Goal: Use online tool/utility: Utilize a website feature to perform a specific function

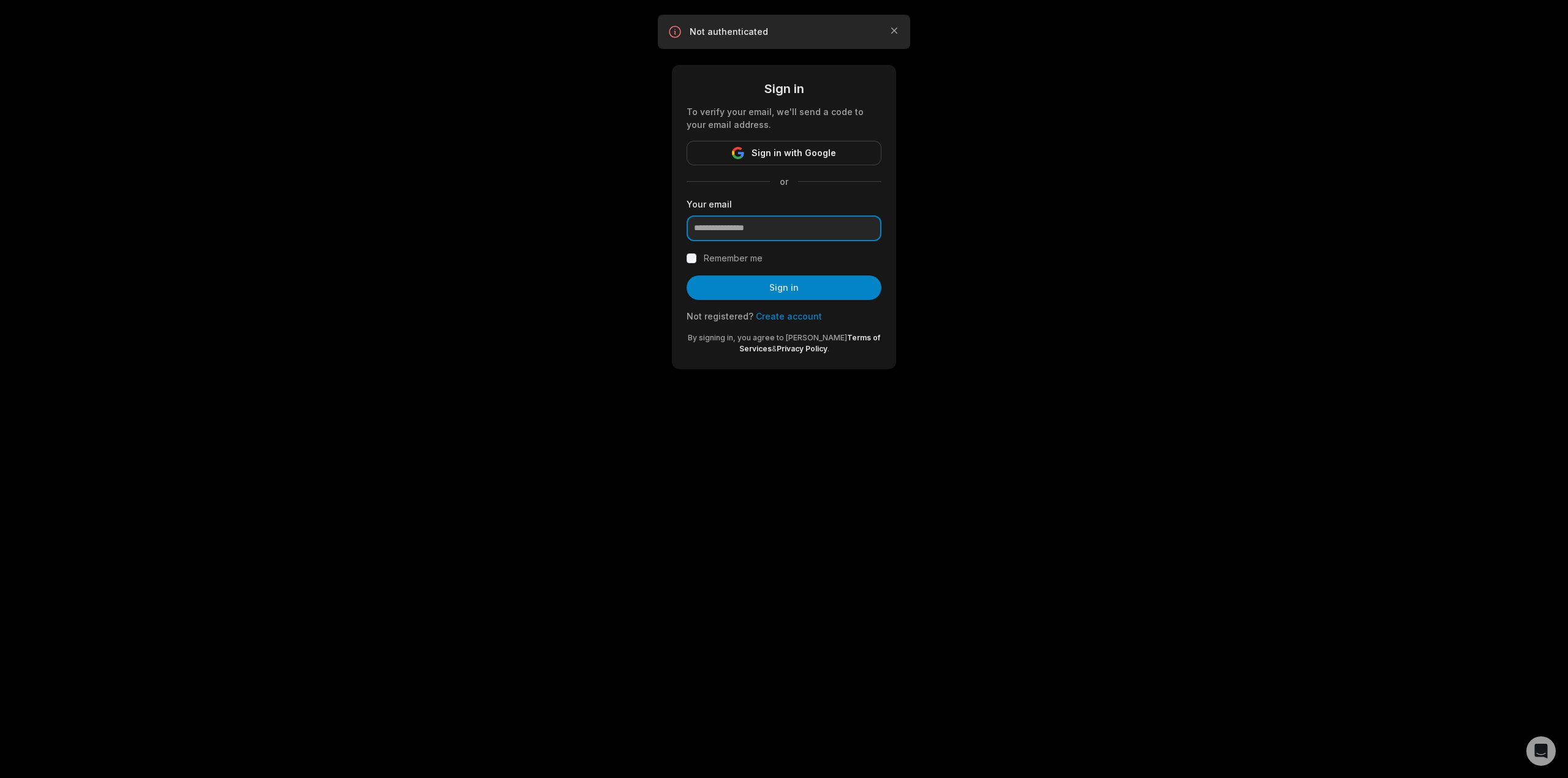
click at [764, 226] on input "email" at bounding box center [784, 228] width 195 height 26
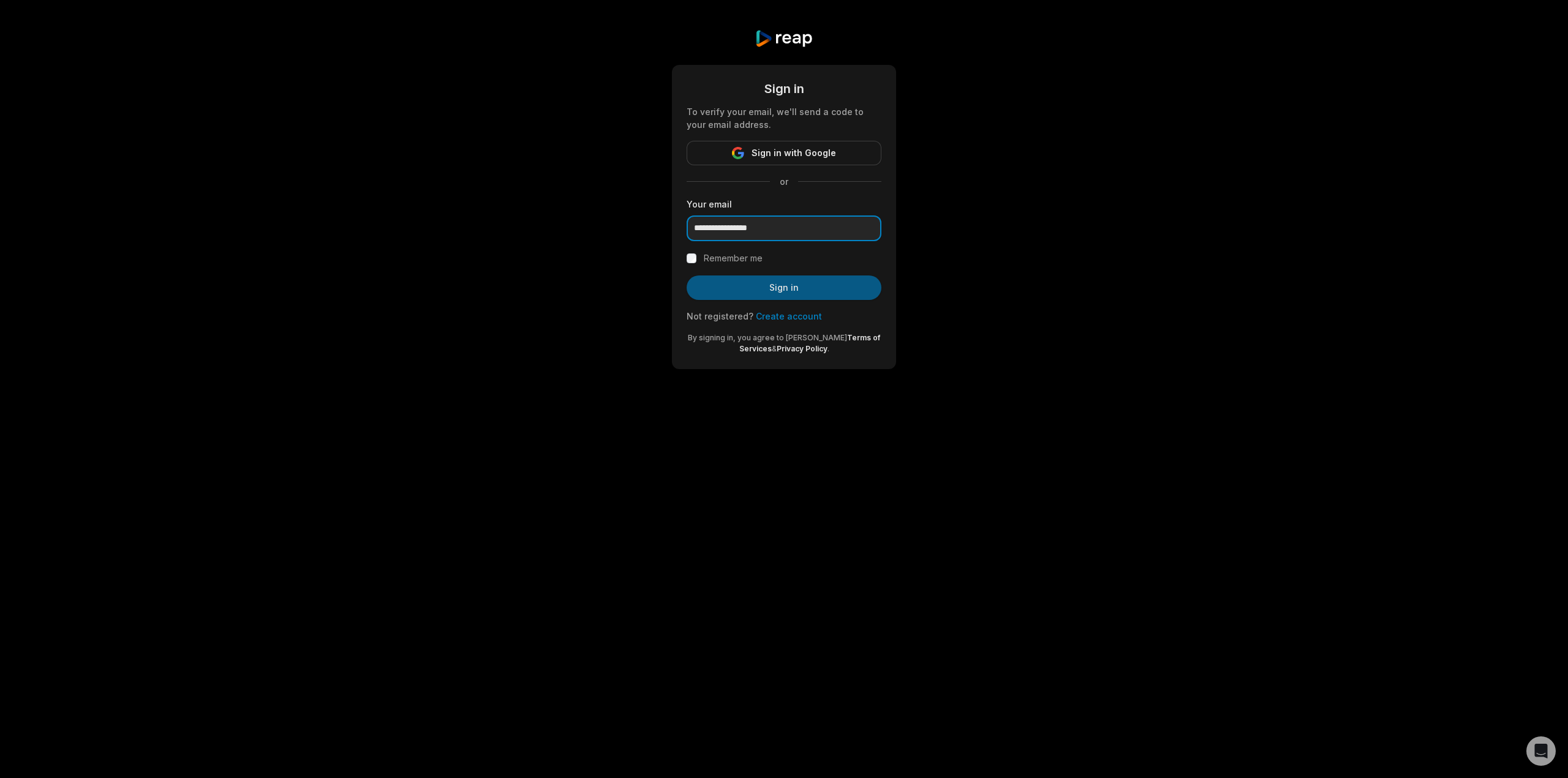
type input "**********"
click at [762, 285] on button "Sign in" at bounding box center [784, 287] width 195 height 24
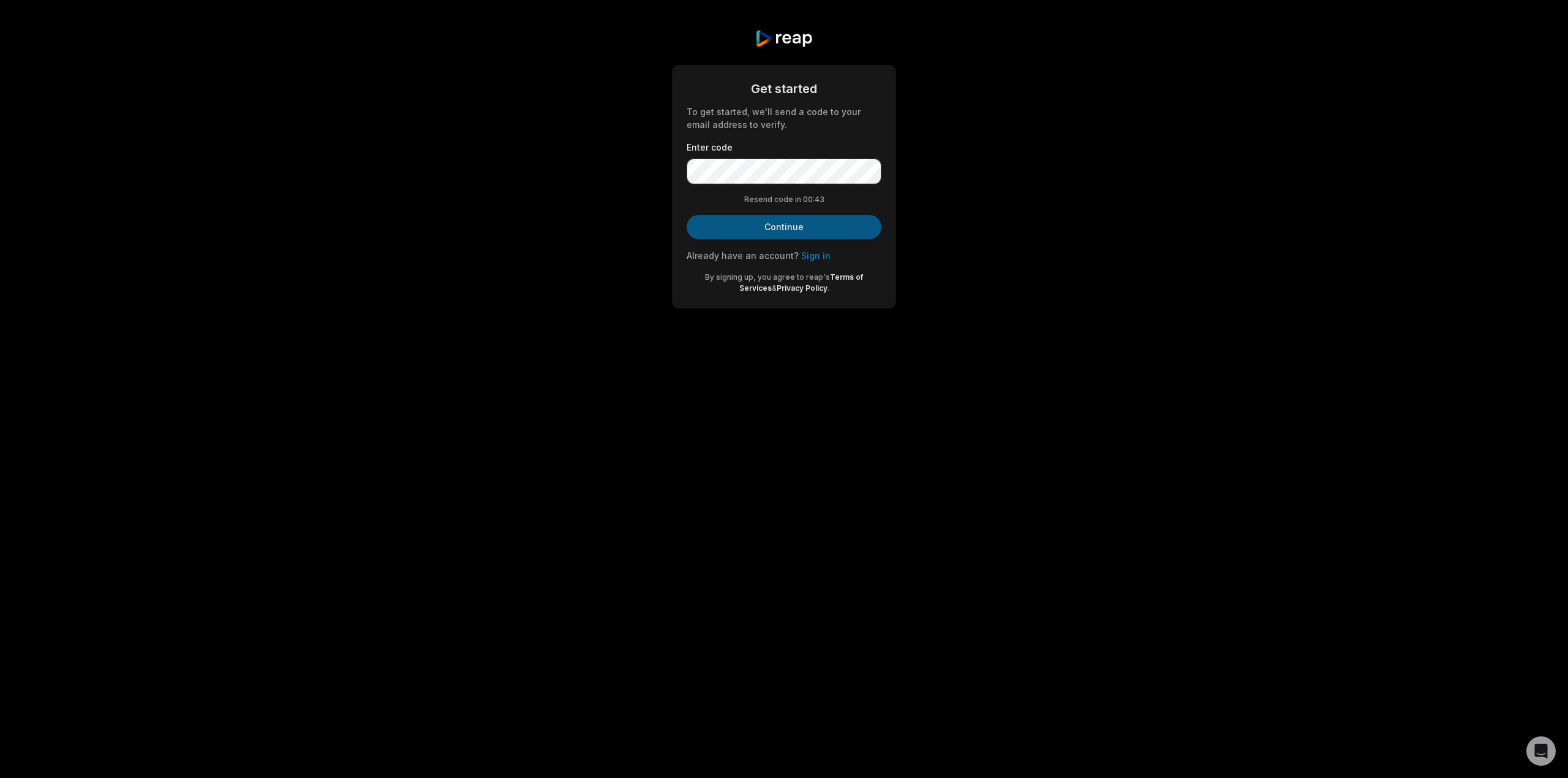
click at [781, 220] on button "Continue" at bounding box center [784, 226] width 195 height 24
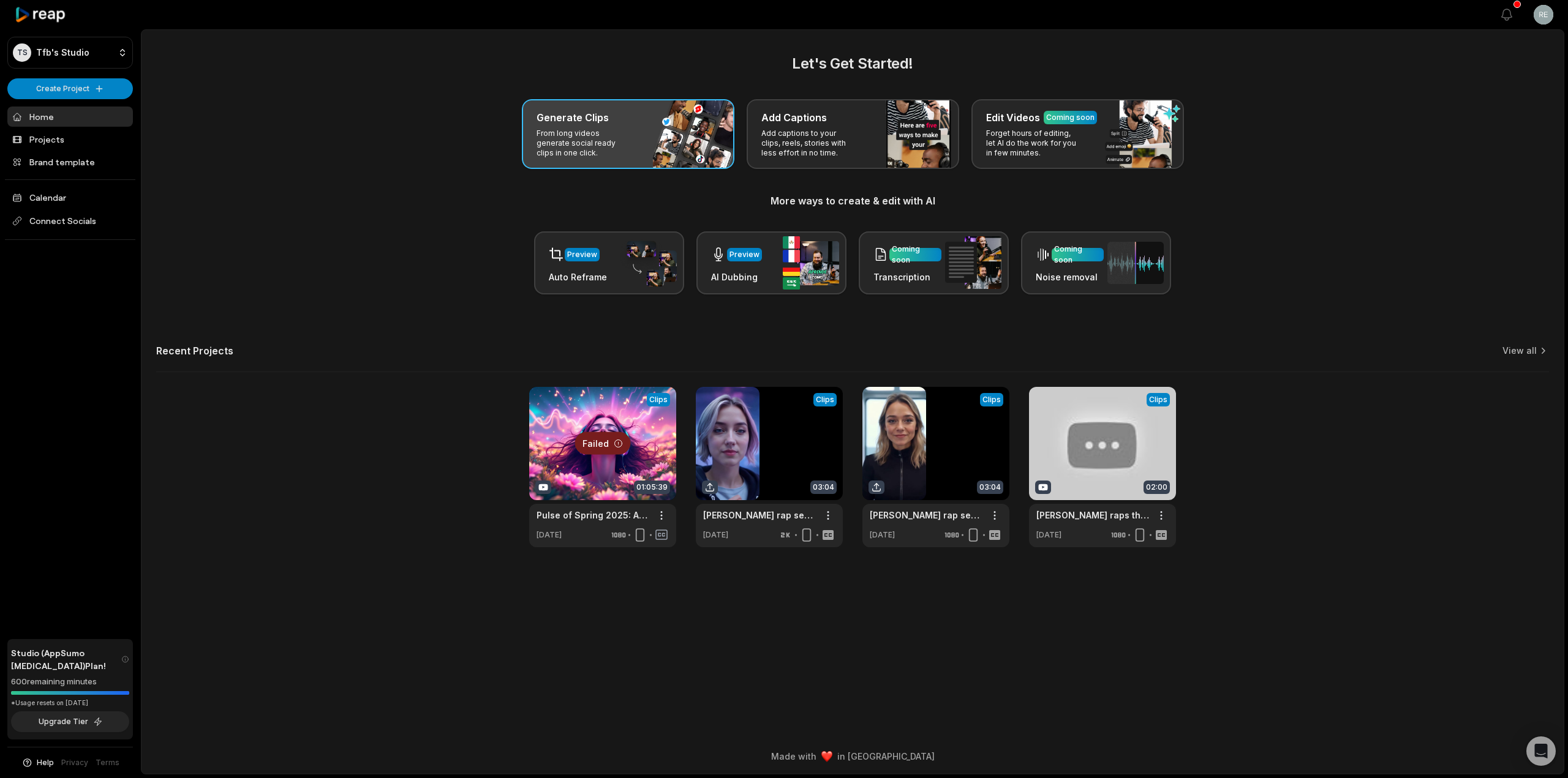
click at [577, 145] on p "From long videos generate social ready clips in one click." at bounding box center [584, 143] width 95 height 29
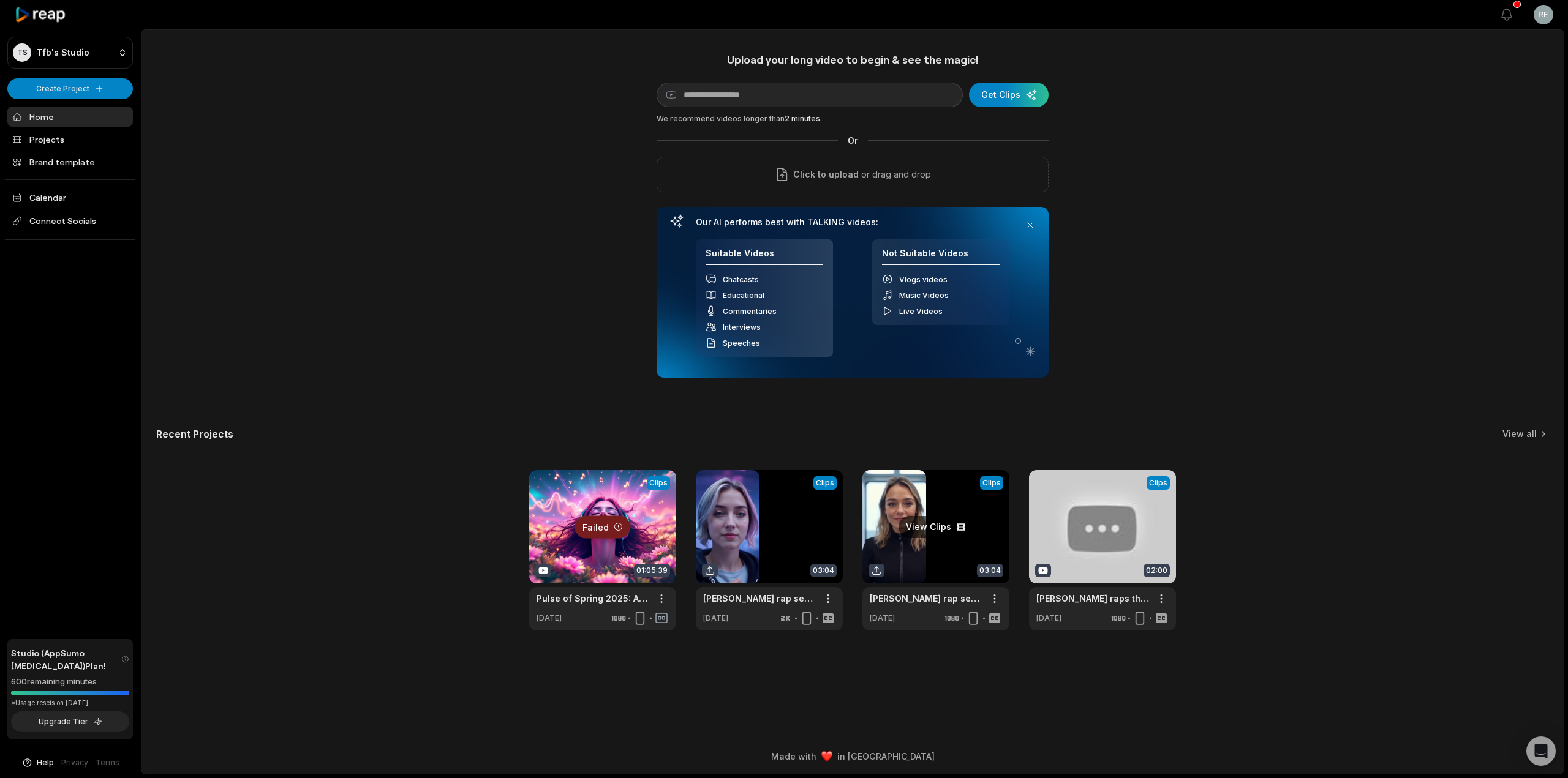
click at [895, 551] on link at bounding box center [936, 550] width 147 height 160
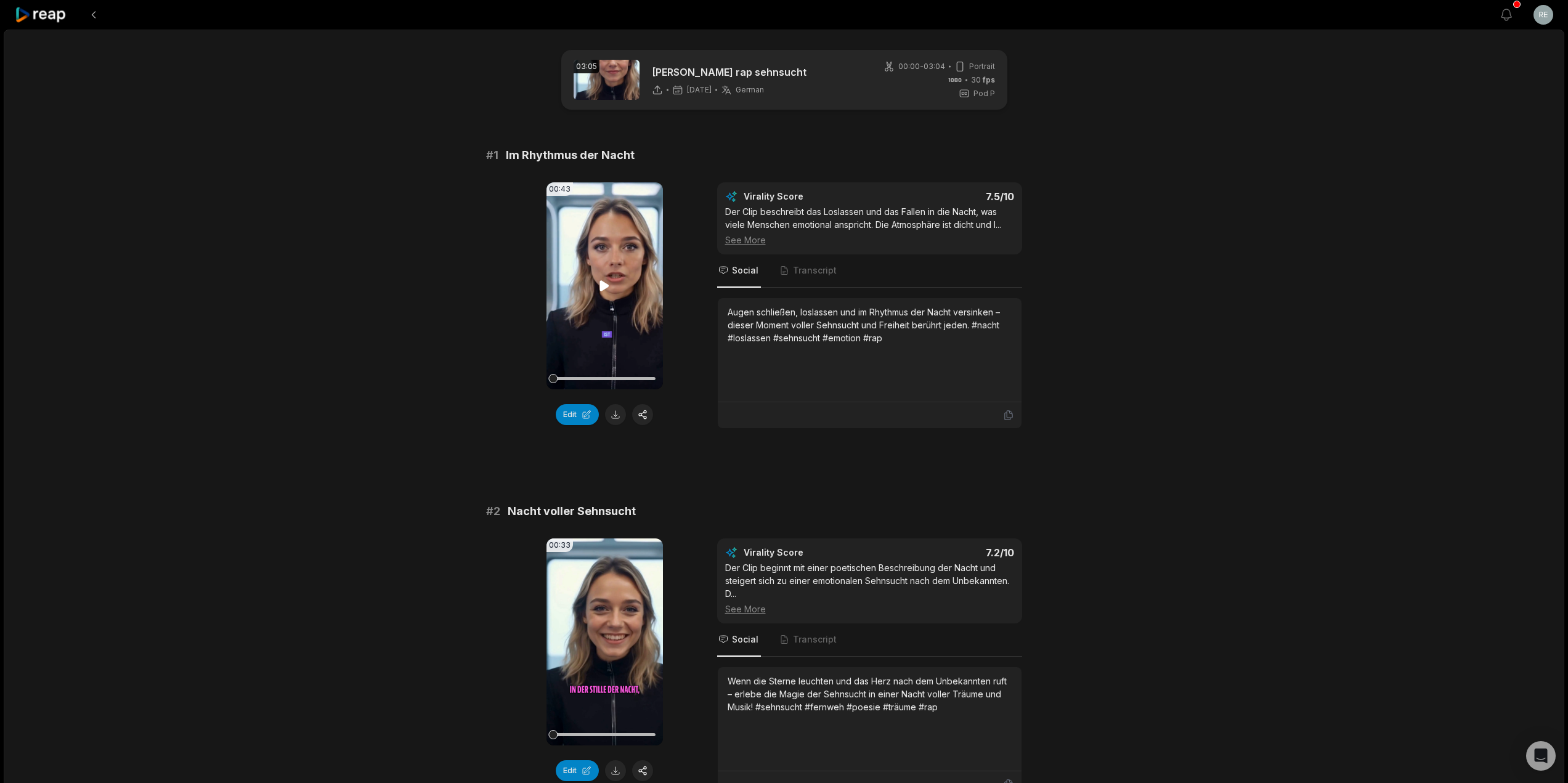
click at [598, 283] on icon at bounding box center [604, 286] width 14 height 14
